Goal: Communication & Community: Answer question/provide support

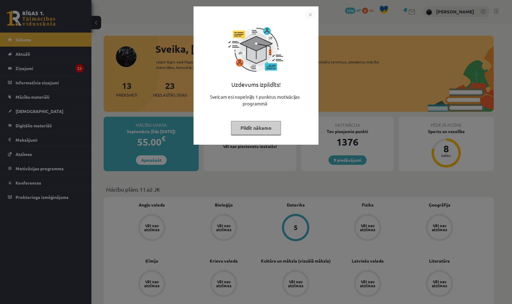
click at [312, 17] on img "Close" at bounding box center [310, 14] width 9 height 9
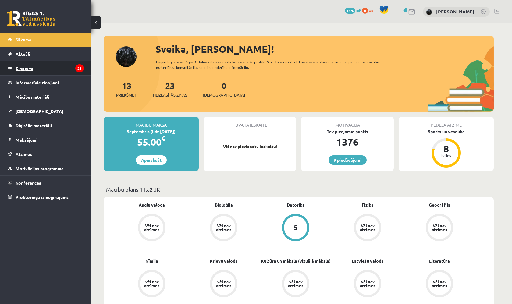
click at [75, 74] on legend "Ziņojumi 23" at bounding box center [50, 68] width 68 height 14
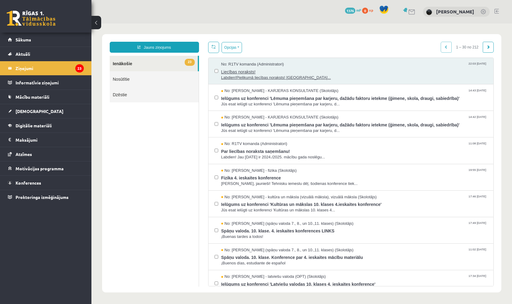
click at [296, 65] on div "No: R1TV komanda (Administratori) 22:03 29/05/2025" at bounding box center [354, 65] width 266 height 6
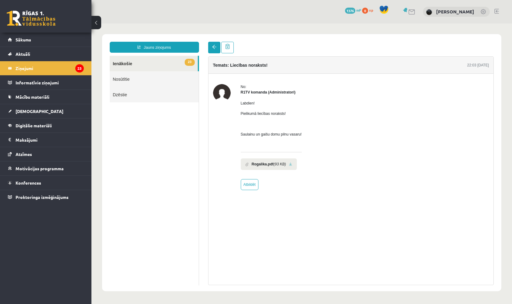
click at [215, 47] on span at bounding box center [214, 47] width 4 height 4
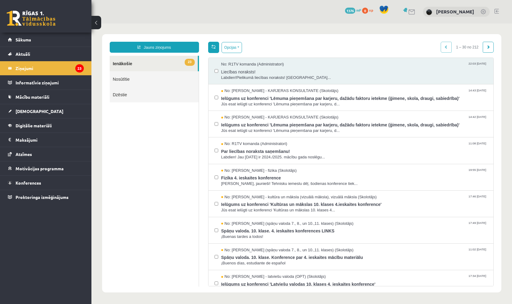
click at [215, 46] on span at bounding box center [213, 46] width 4 height 4
click at [232, 48] on button "Opcijas" at bounding box center [231, 47] width 20 height 11
click at [230, 52] on button "Opcijas" at bounding box center [231, 47] width 20 height 11
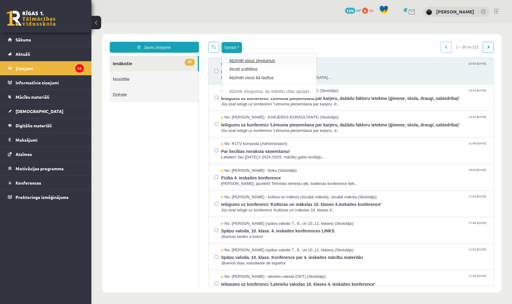
click at [243, 62] on link "Atzīmēt visus ziņojumus" at bounding box center [269, 61] width 80 height 6
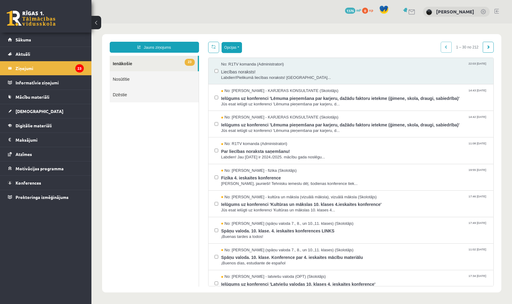
click at [240, 52] on button "Opcijas" at bounding box center [231, 47] width 20 height 11
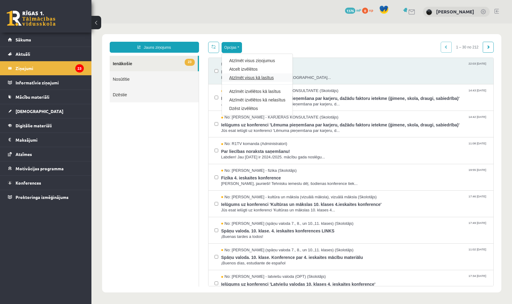
click at [243, 78] on link "Atzīmēt visus kā lasītus" at bounding box center [257, 78] width 56 height 6
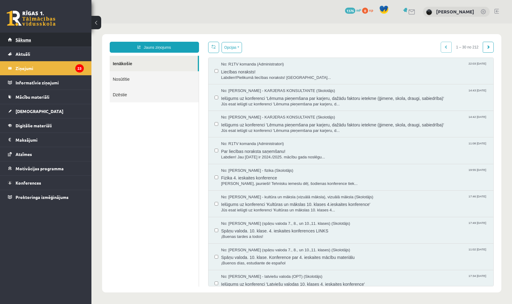
click at [61, 42] on link "Sākums" at bounding box center [46, 40] width 76 height 14
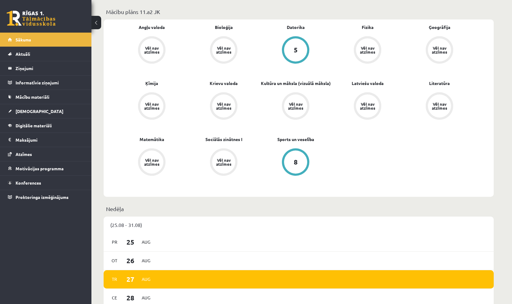
scroll to position [196, 0]
